Goal: Information Seeking & Learning: Stay updated

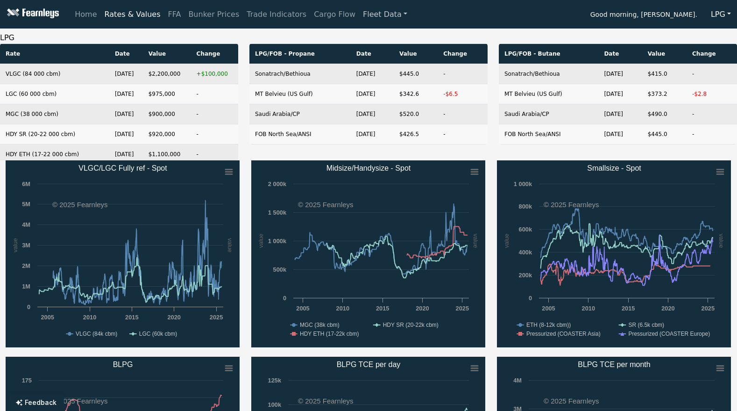
click at [361, 16] on link "Fleet Data" at bounding box center [385, 14] width 52 height 19
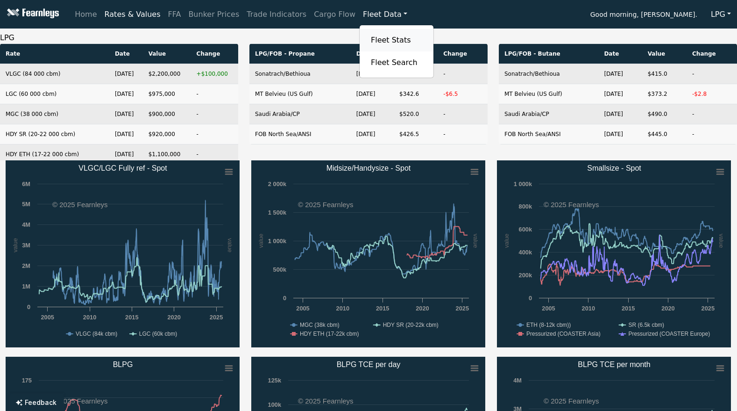
click at [367, 39] on link "Fleet Stats" at bounding box center [396, 40] width 59 height 19
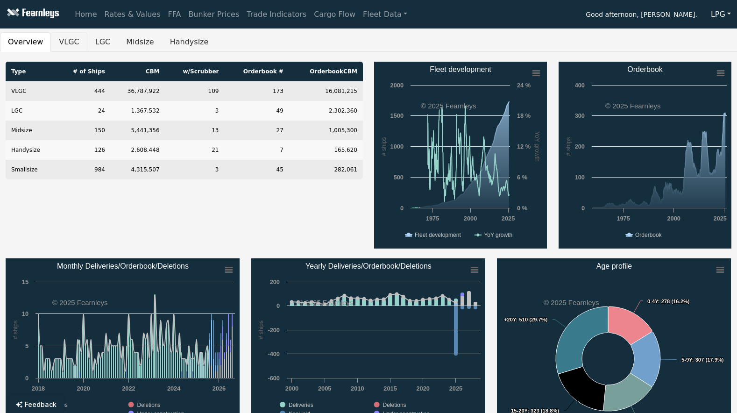
click at [62, 42] on button "VLGC" at bounding box center [69, 42] width 36 height 20
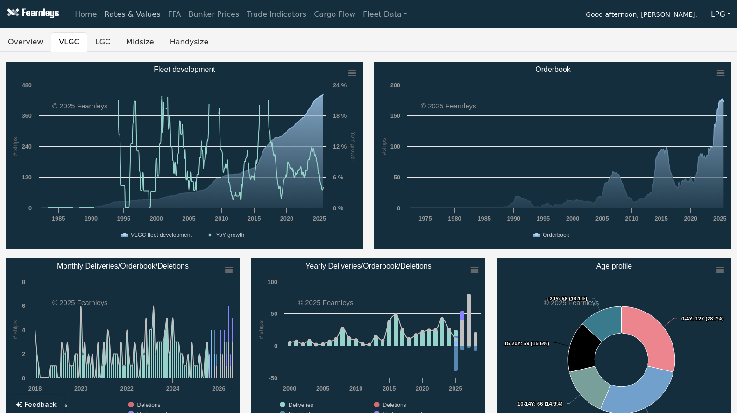
click at [137, 14] on link "Rates & Values" at bounding box center [133, 14] width 64 height 19
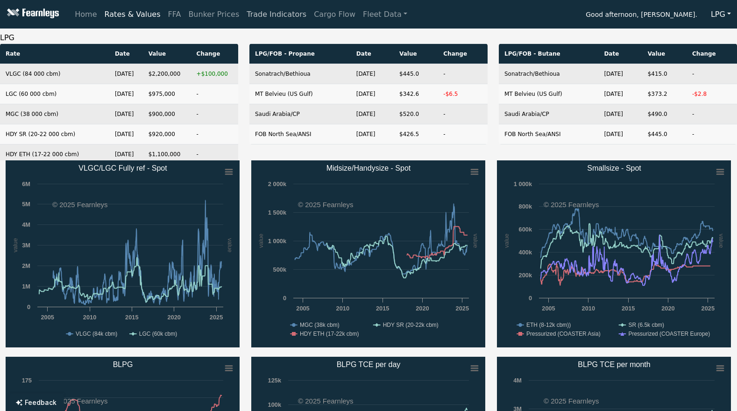
click at [243, 16] on link "Trade Indicators" at bounding box center [276, 14] width 67 height 19
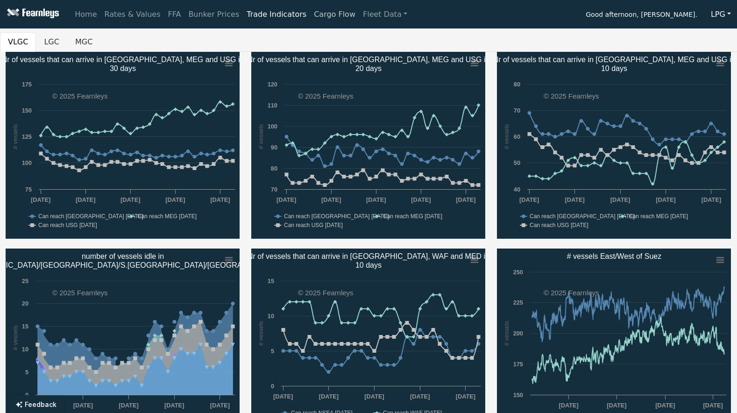
click at [310, 20] on link "Cargo Flow" at bounding box center [334, 14] width 49 height 19
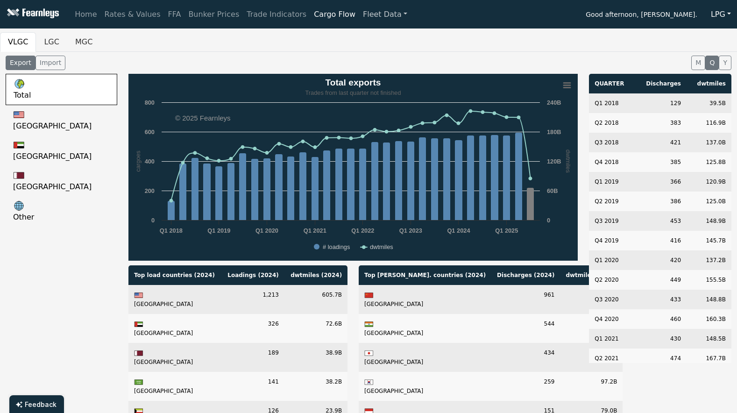
click at [359, 16] on link "Fleet Data" at bounding box center [385, 14] width 52 height 19
click at [367, 64] on link "Fleet Search" at bounding box center [396, 62] width 59 height 19
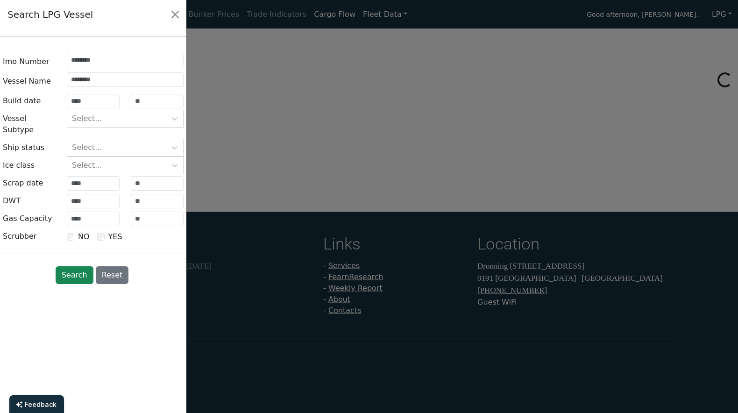
click at [347, 64] on div at bounding box center [369, 206] width 738 height 413
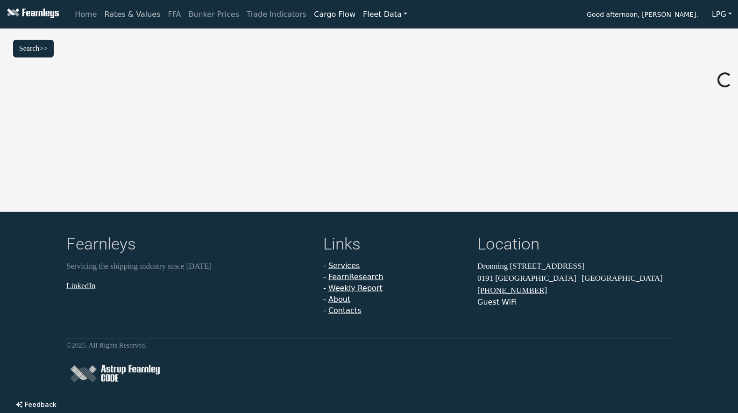
click at [126, 16] on link "Rates & Values" at bounding box center [133, 14] width 64 height 19
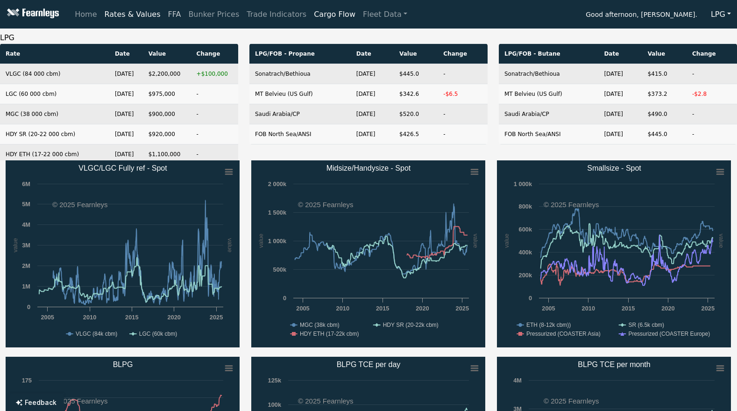
click at [166, 18] on link "FFA" at bounding box center [174, 14] width 21 height 19
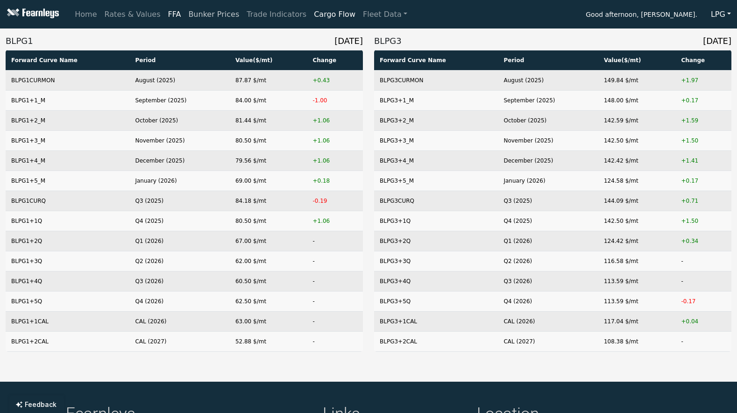
click at [184, 15] on link "Bunker Prices" at bounding box center [213, 14] width 58 height 19
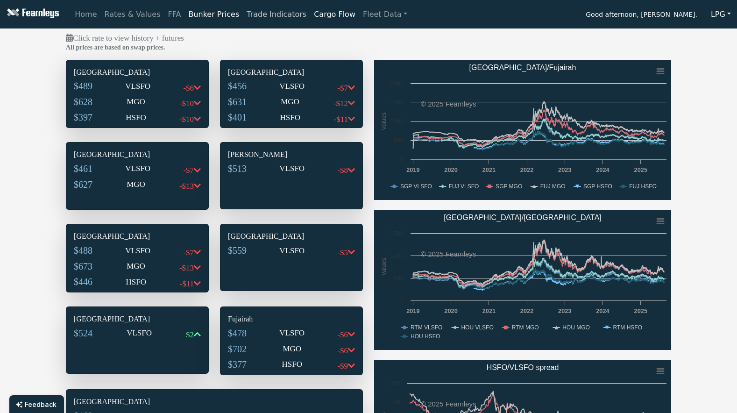
click at [257, 19] on link "Trade Indicators" at bounding box center [276, 14] width 67 height 19
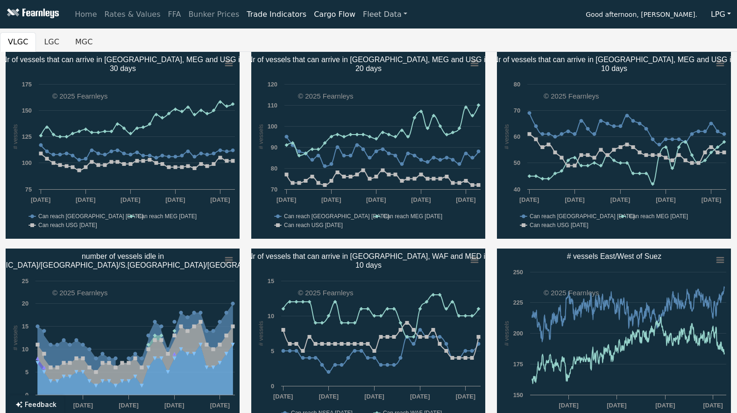
click at [361, 12] on link "Fleet Data" at bounding box center [385, 14] width 52 height 19
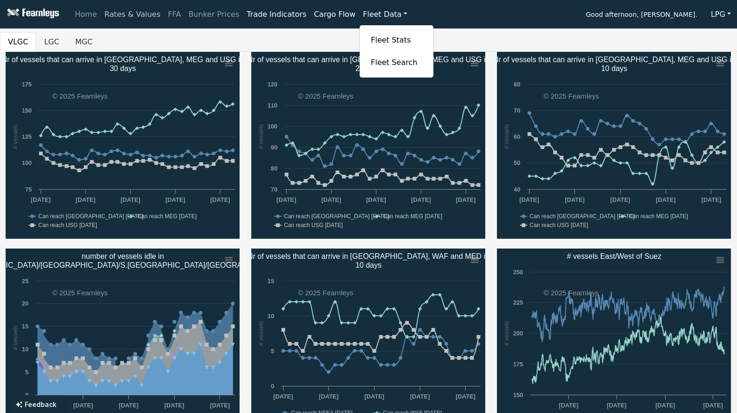
click at [125, 12] on link "Rates & Values" at bounding box center [133, 14] width 64 height 19
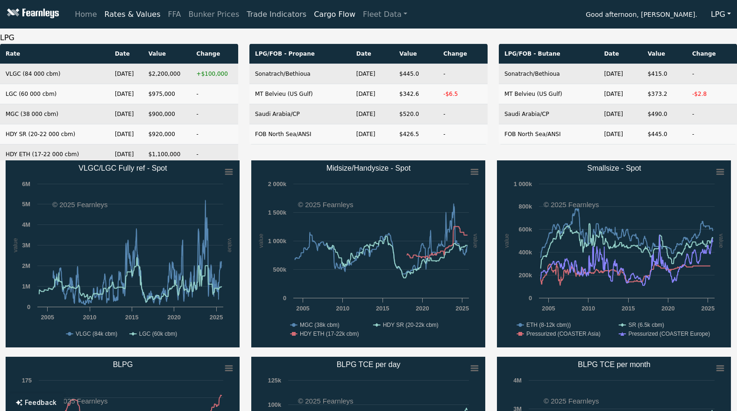
click at [252, 17] on link "Trade Indicators" at bounding box center [276, 14] width 67 height 19
